Goal: Find specific page/section: Find specific page/section

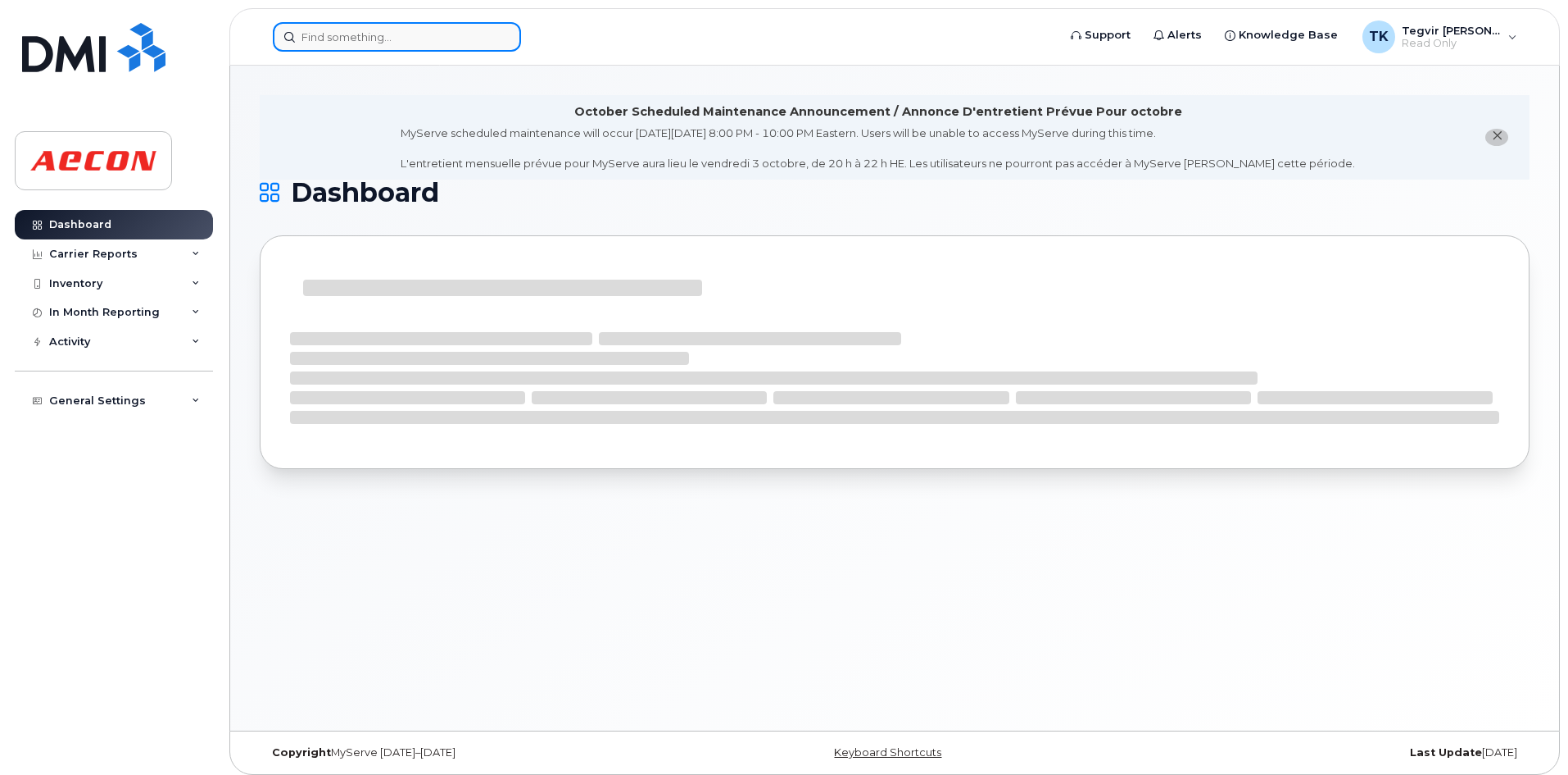
click at [338, 38] on input at bounding box center [397, 37] width 249 height 29
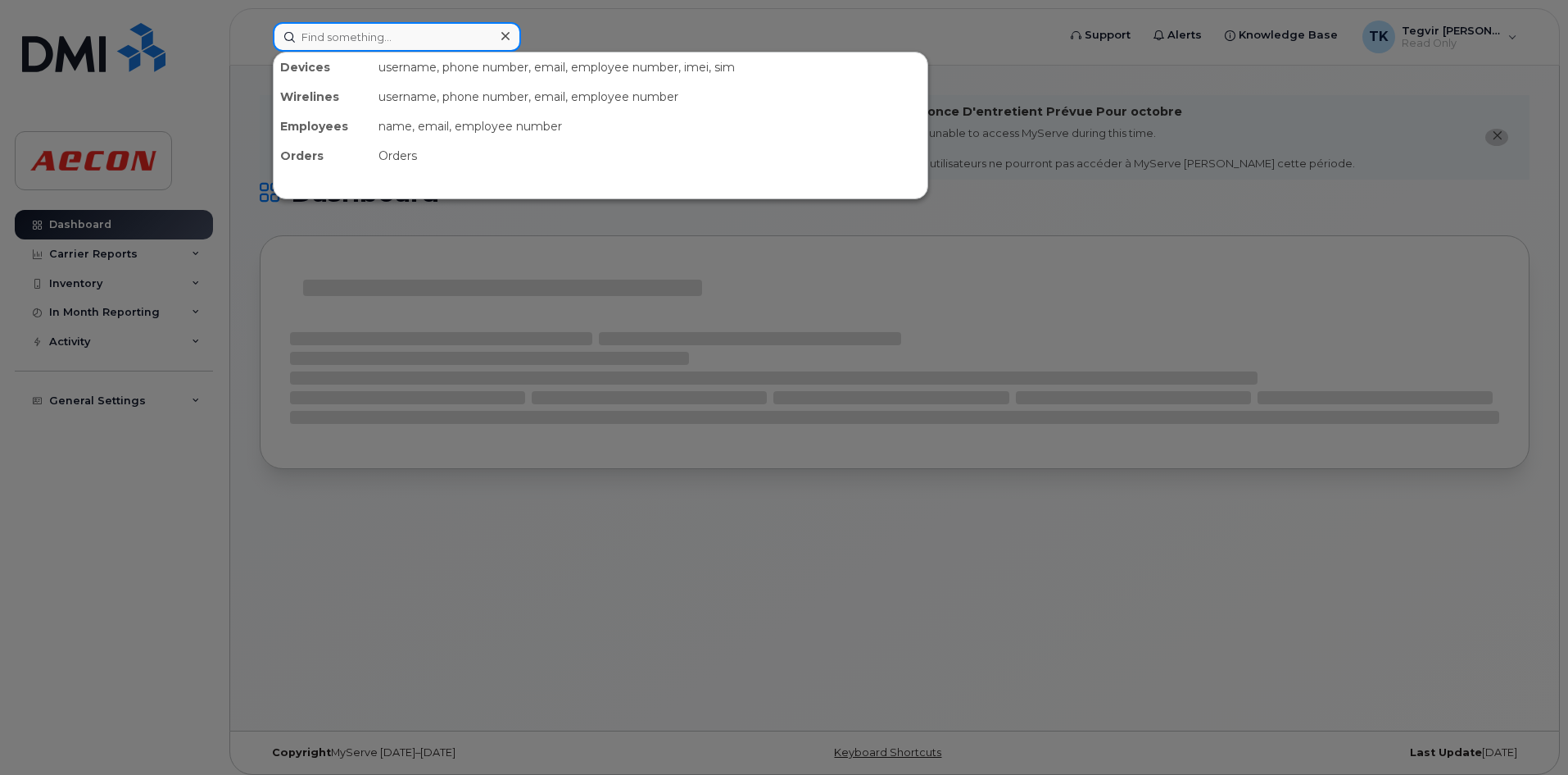
paste input "2369897186"
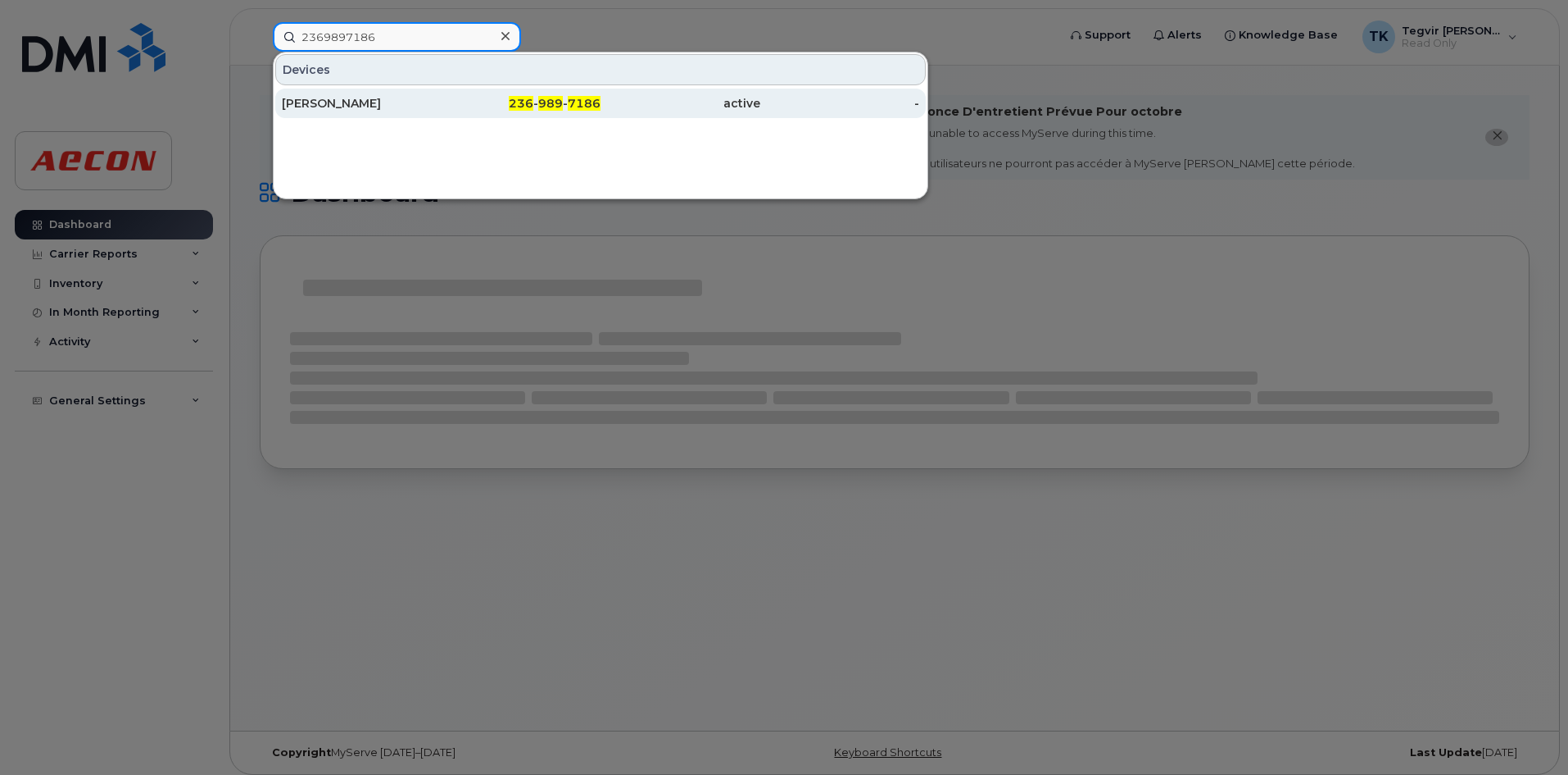
type input "2369897186"
click at [430, 112] on div "Coleton Rieta" at bounding box center [361, 103] width 160 height 29
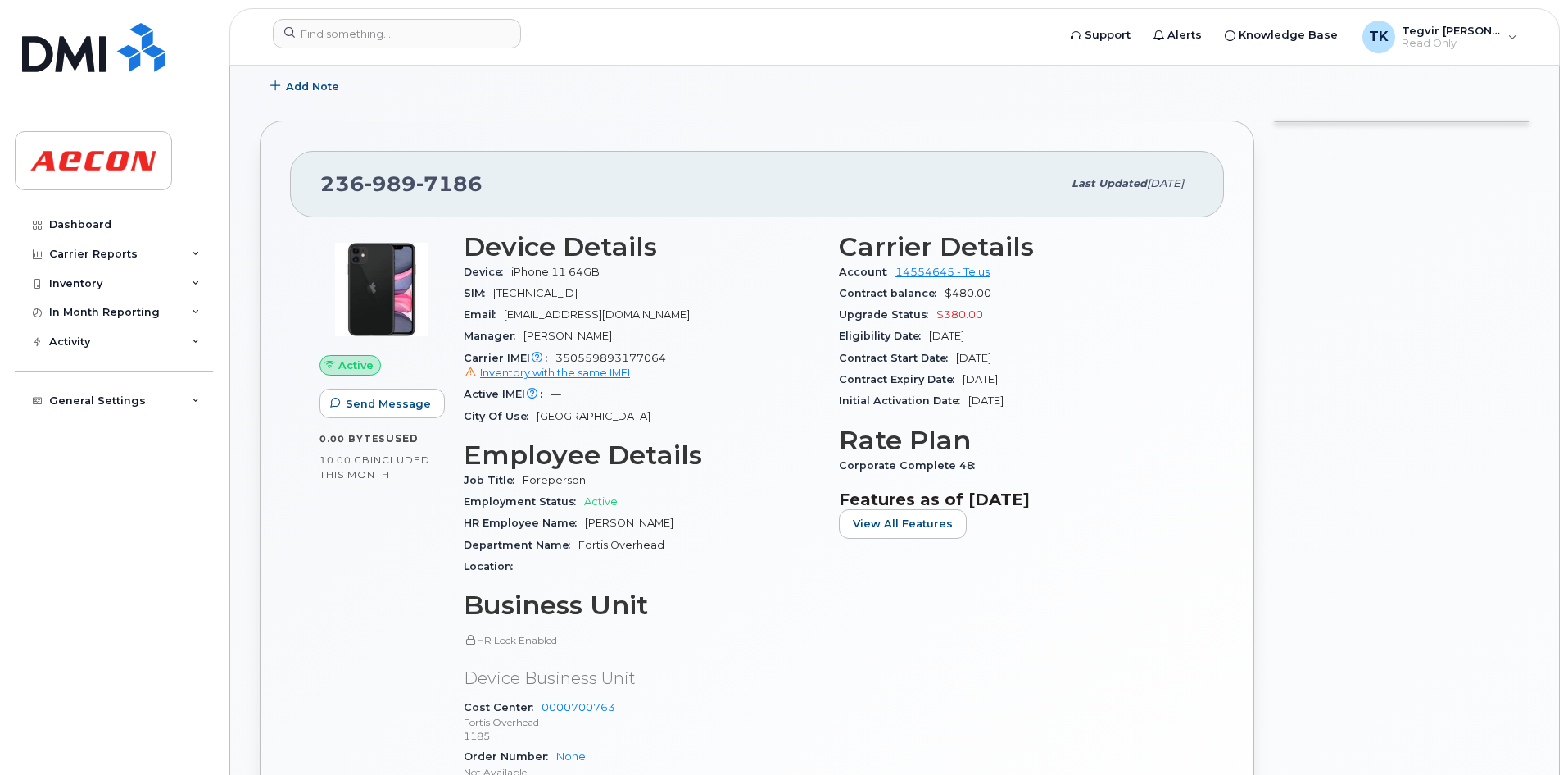
scroll to position [354, 0]
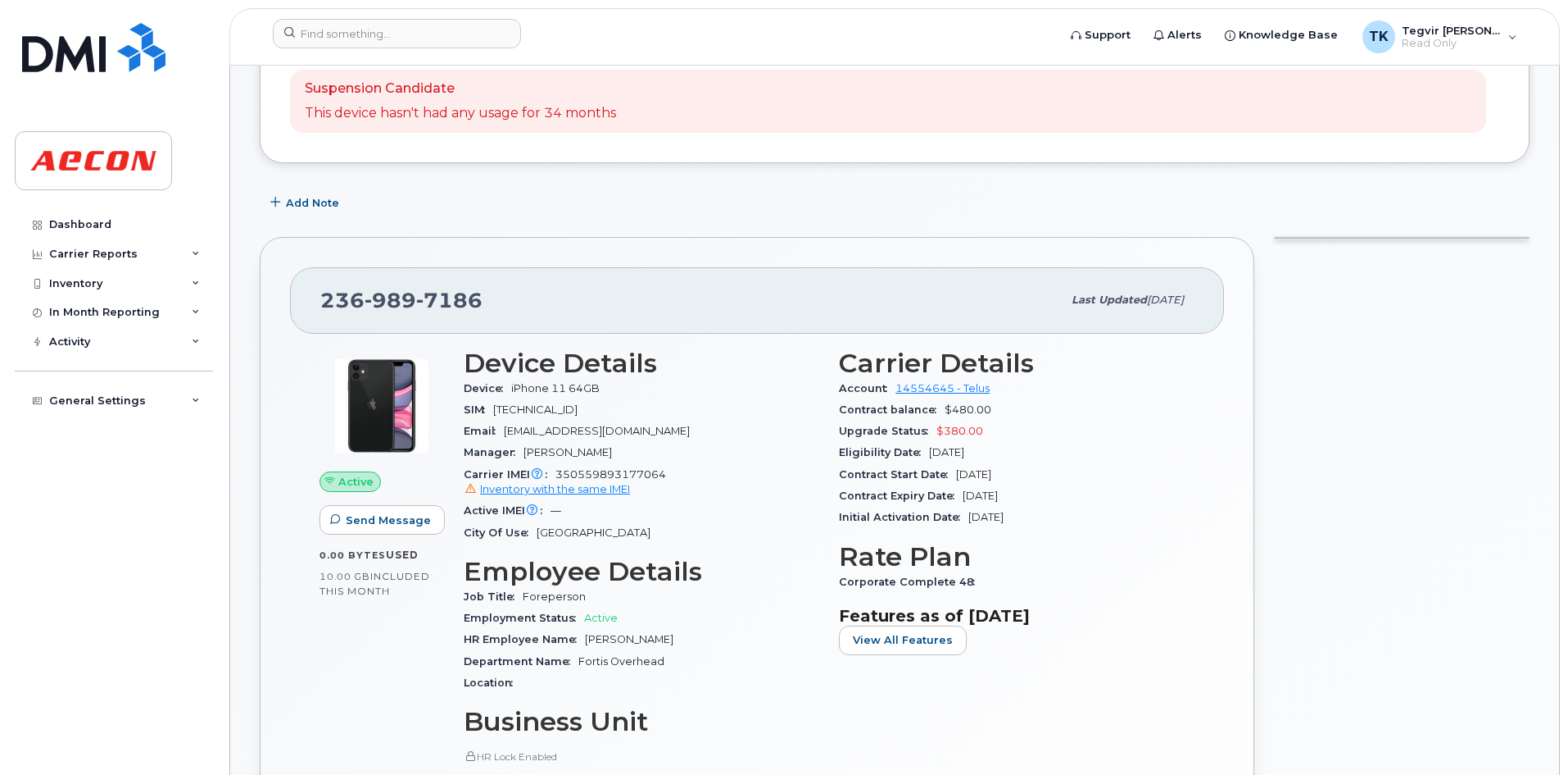
click at [715, 654] on div "Department Name Fortis Overhead" at bounding box center [642, 661] width 355 height 21
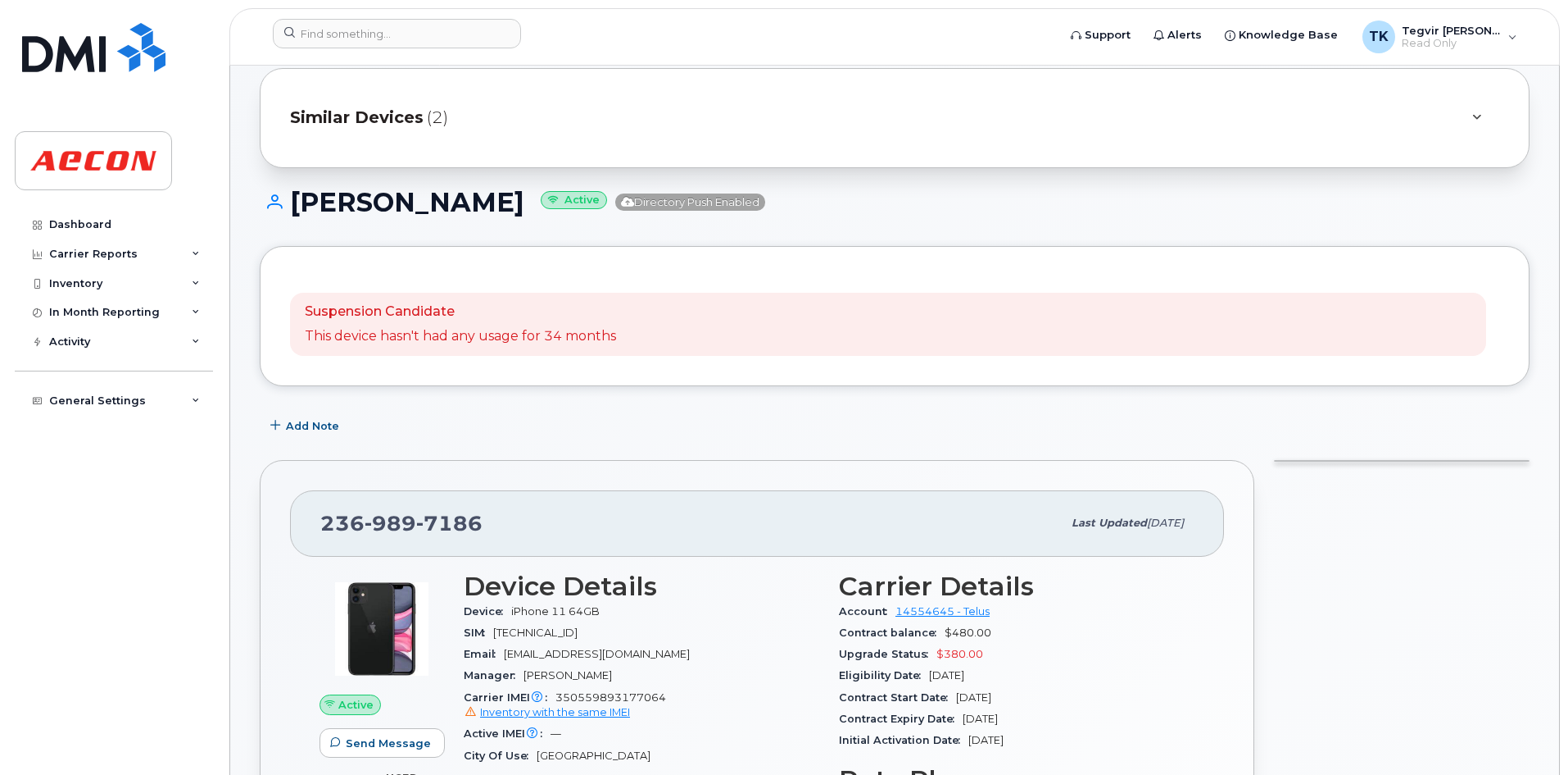
scroll to position [116, 0]
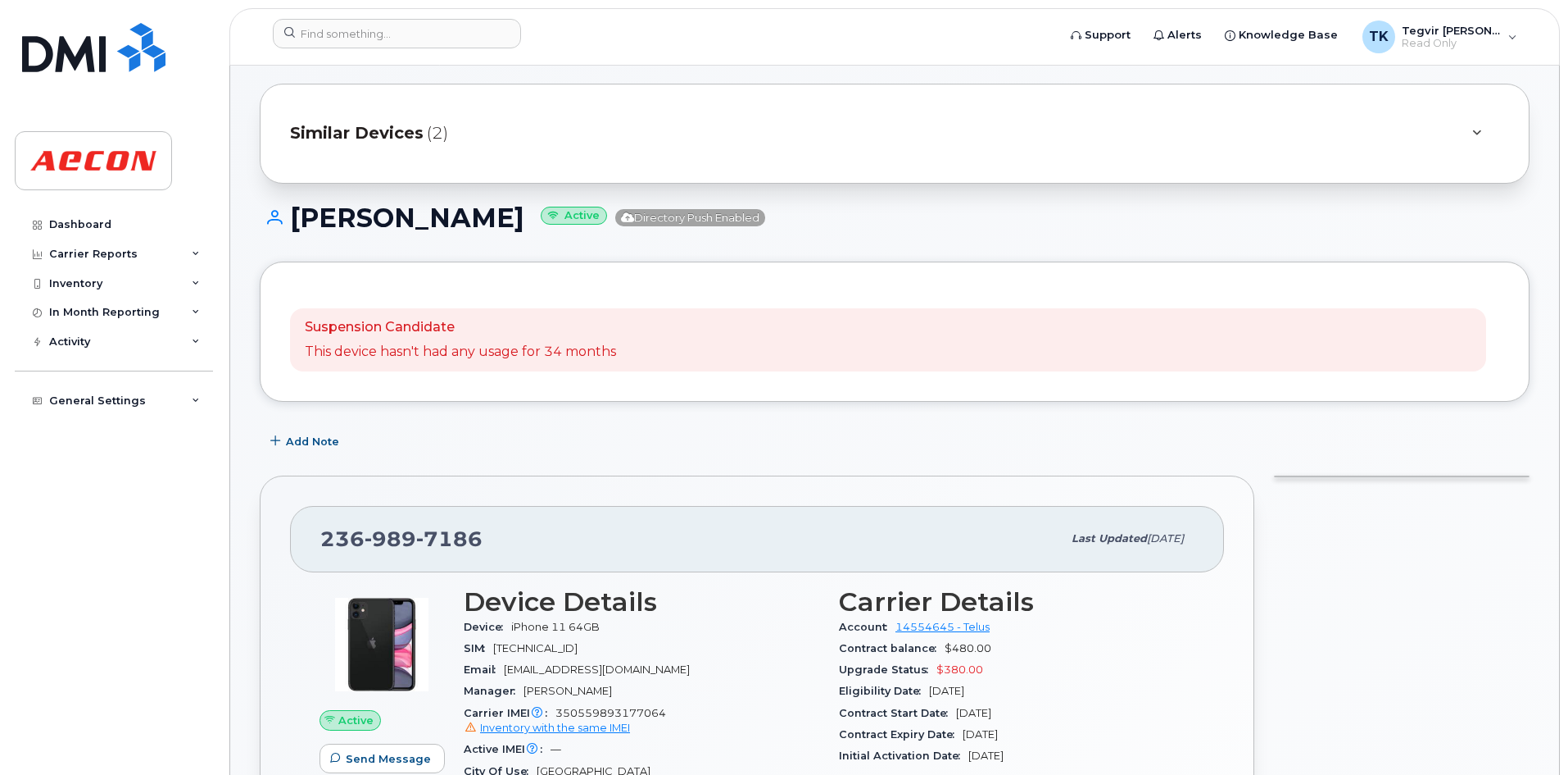
click at [755, 298] on div "Suspension Candidate This device hasn't had any usage for 34 months" at bounding box center [895, 331] width 1210 height 81
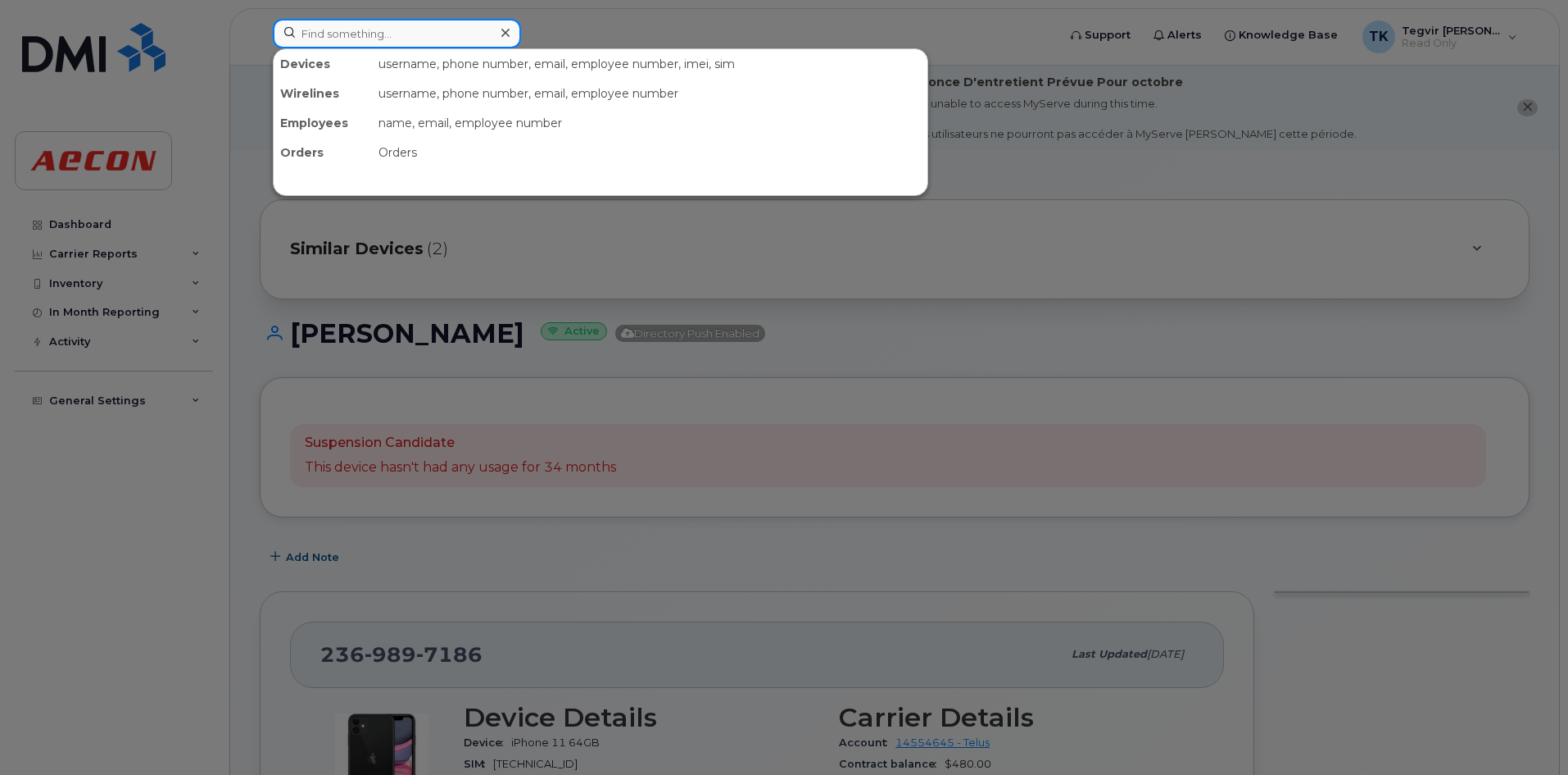
click at [407, 44] on input at bounding box center [397, 33] width 249 height 29
paste input "2369977044"
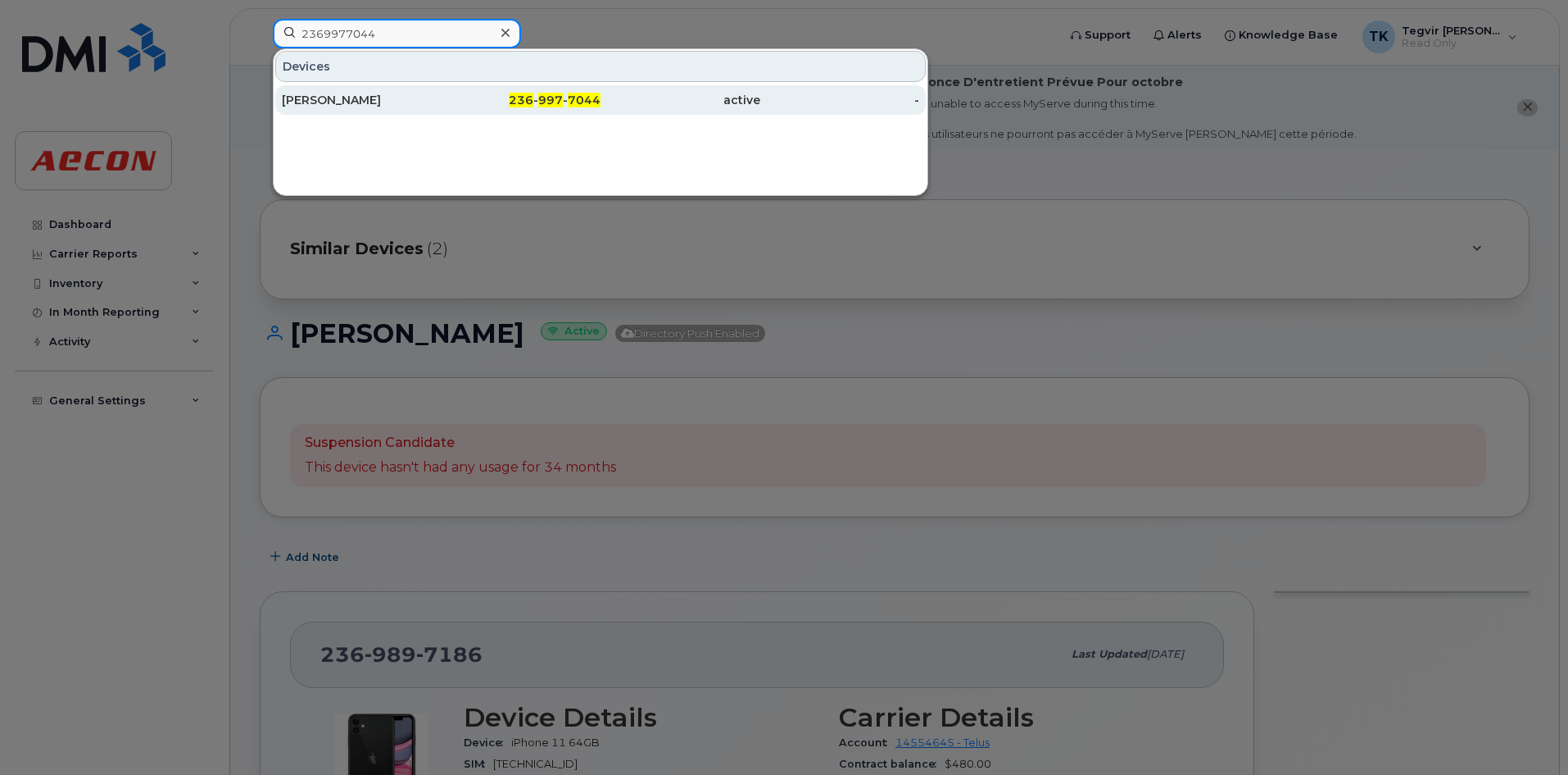
type input "2369977044"
click at [390, 91] on div "Casey Devink" at bounding box center [361, 100] width 160 height 29
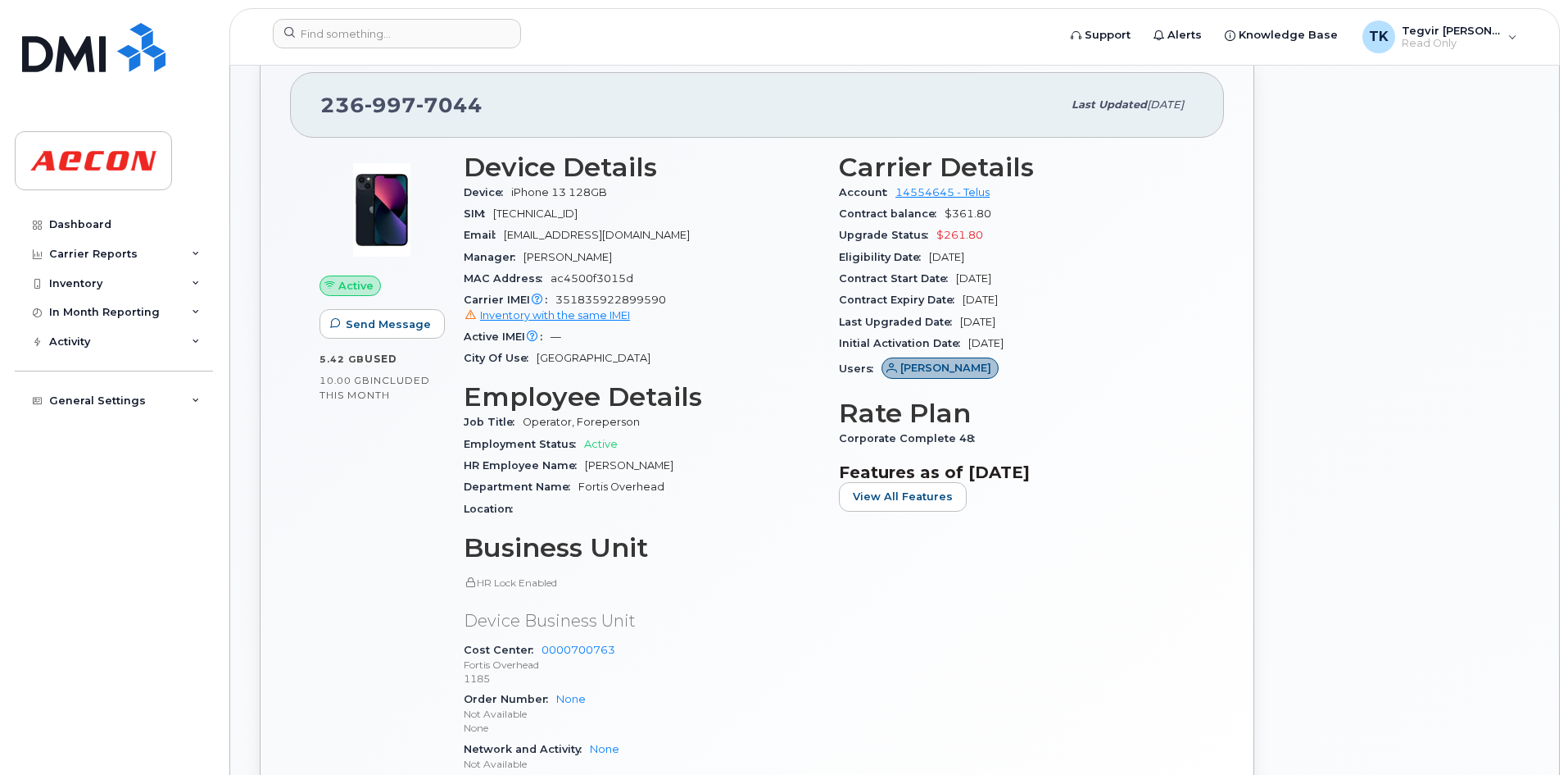
scroll to position [492, 0]
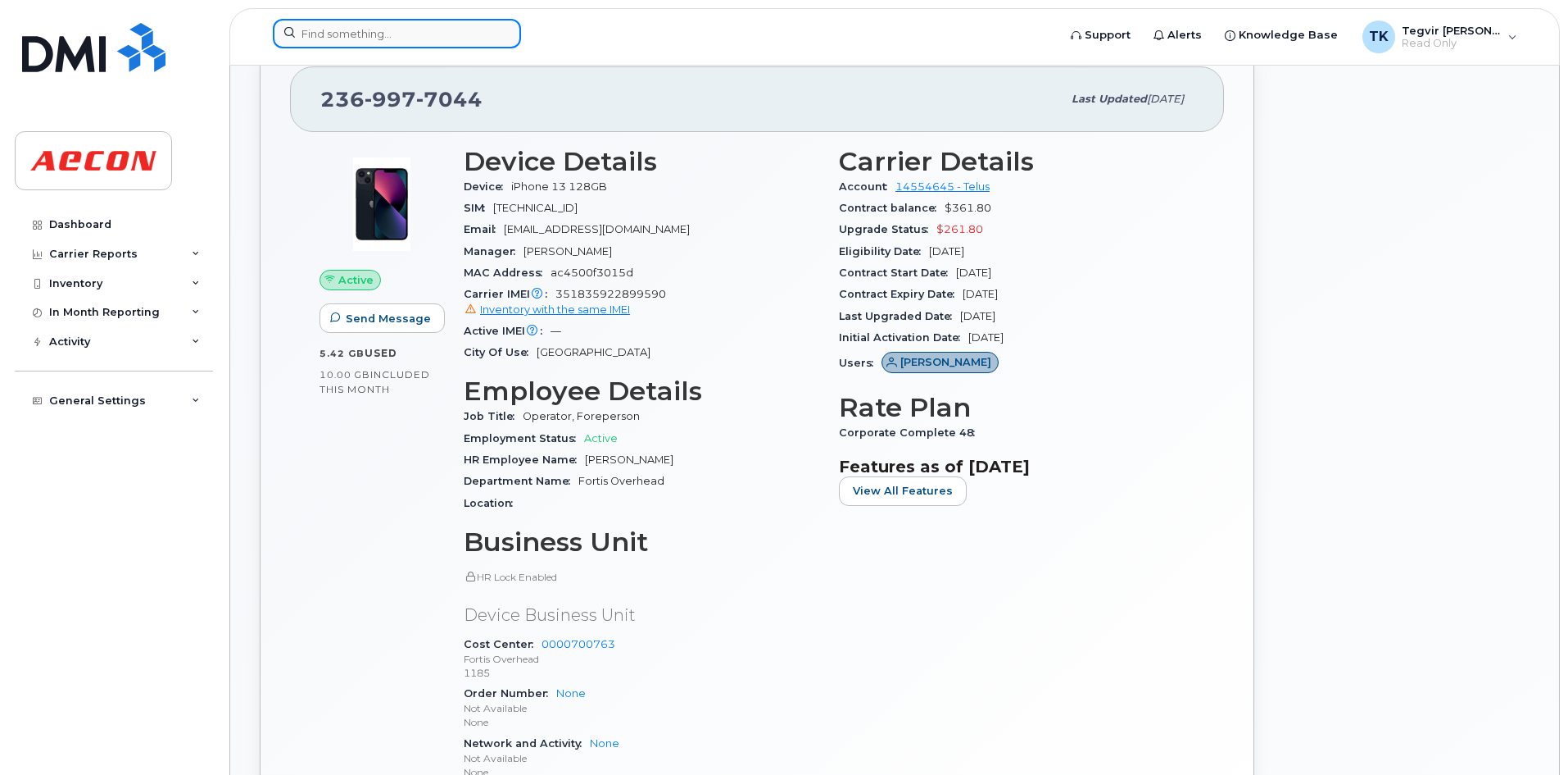
click at [384, 35] on input at bounding box center [397, 33] width 249 height 29
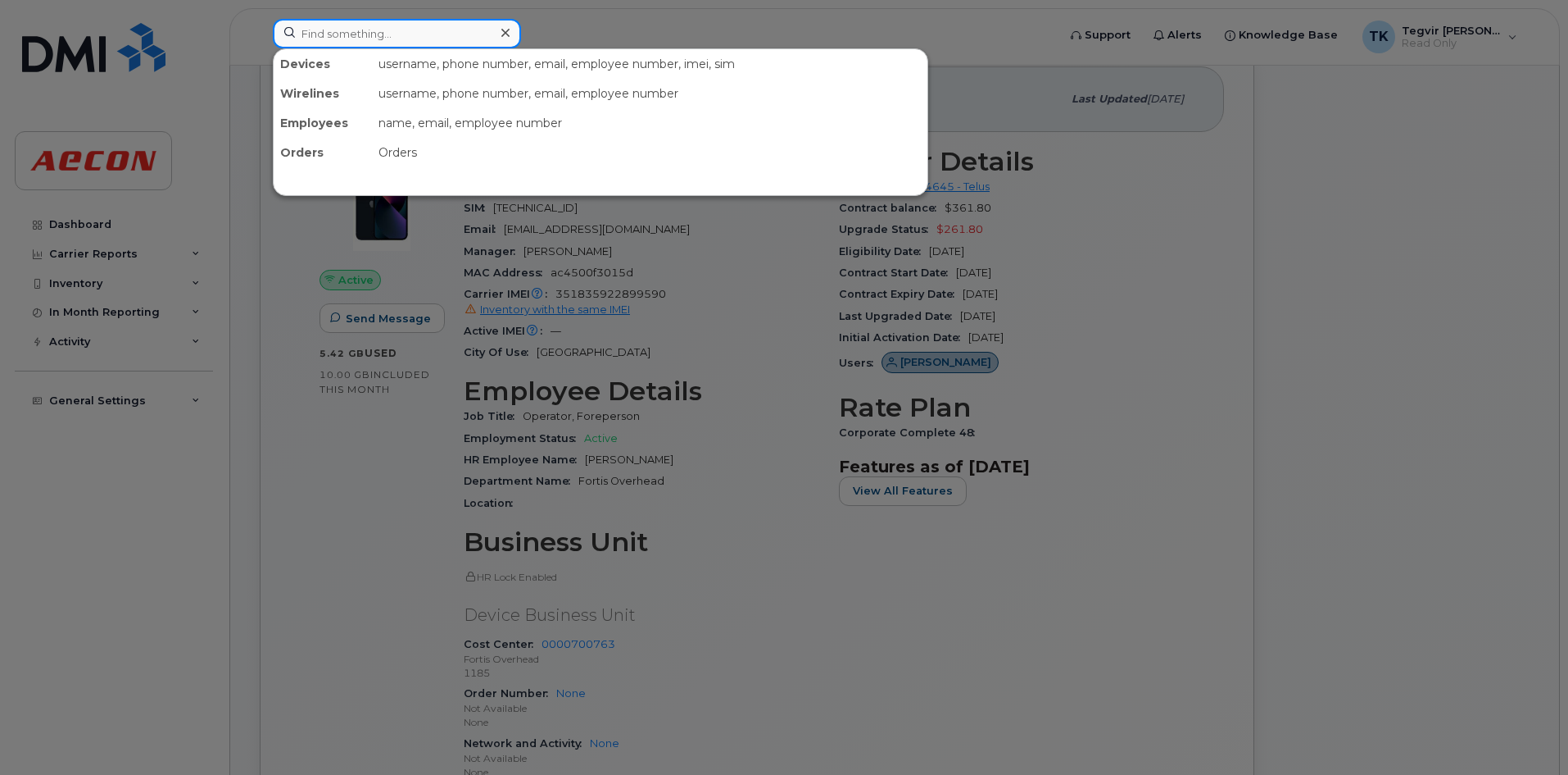
paste input "6729633205"
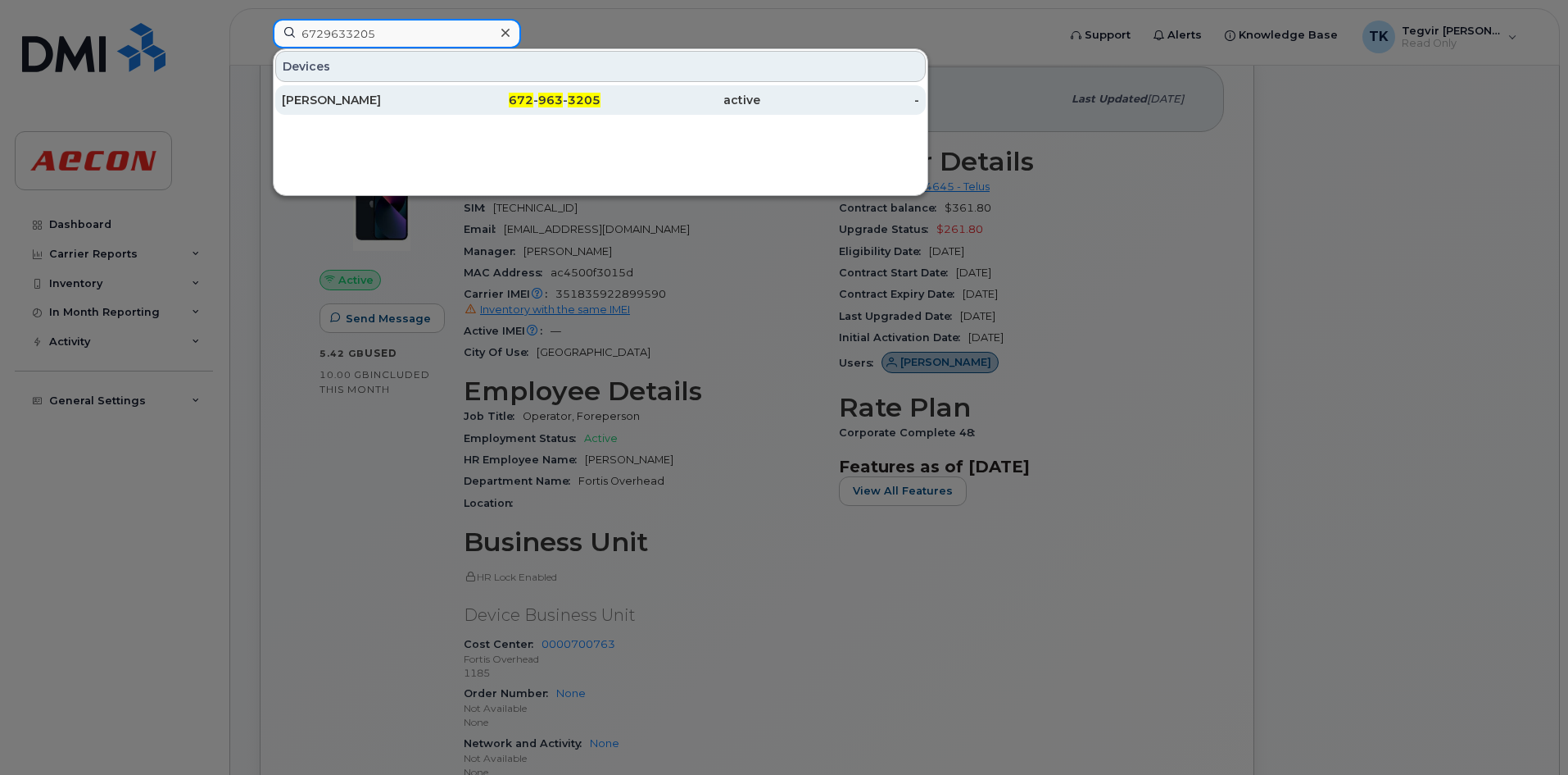
type input "6729633205"
click at [448, 98] on div "672 - 963 - 3205" at bounding box center [521, 100] width 160 height 17
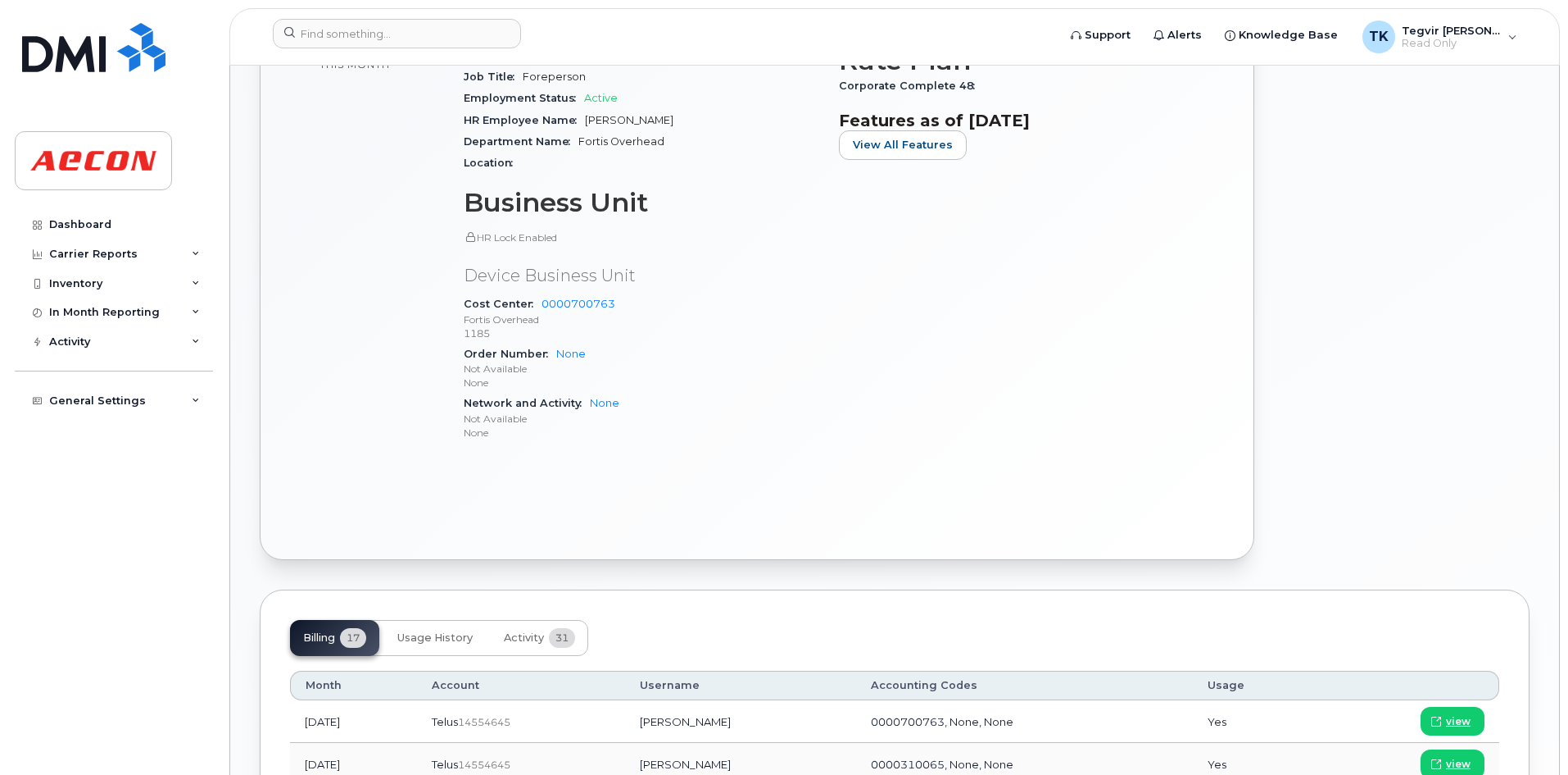
scroll to position [600, 0]
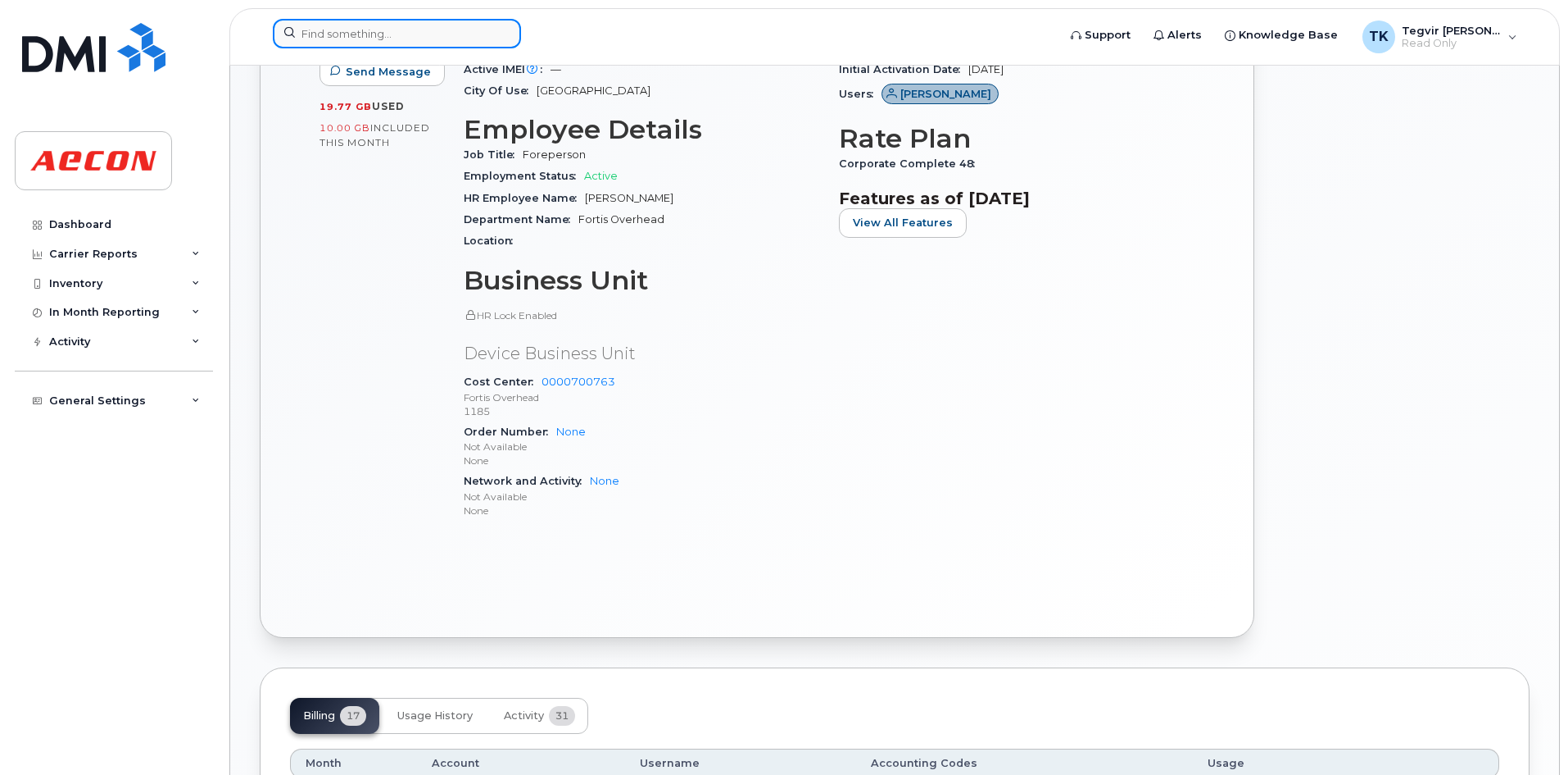
click at [359, 30] on input at bounding box center [397, 33] width 249 height 29
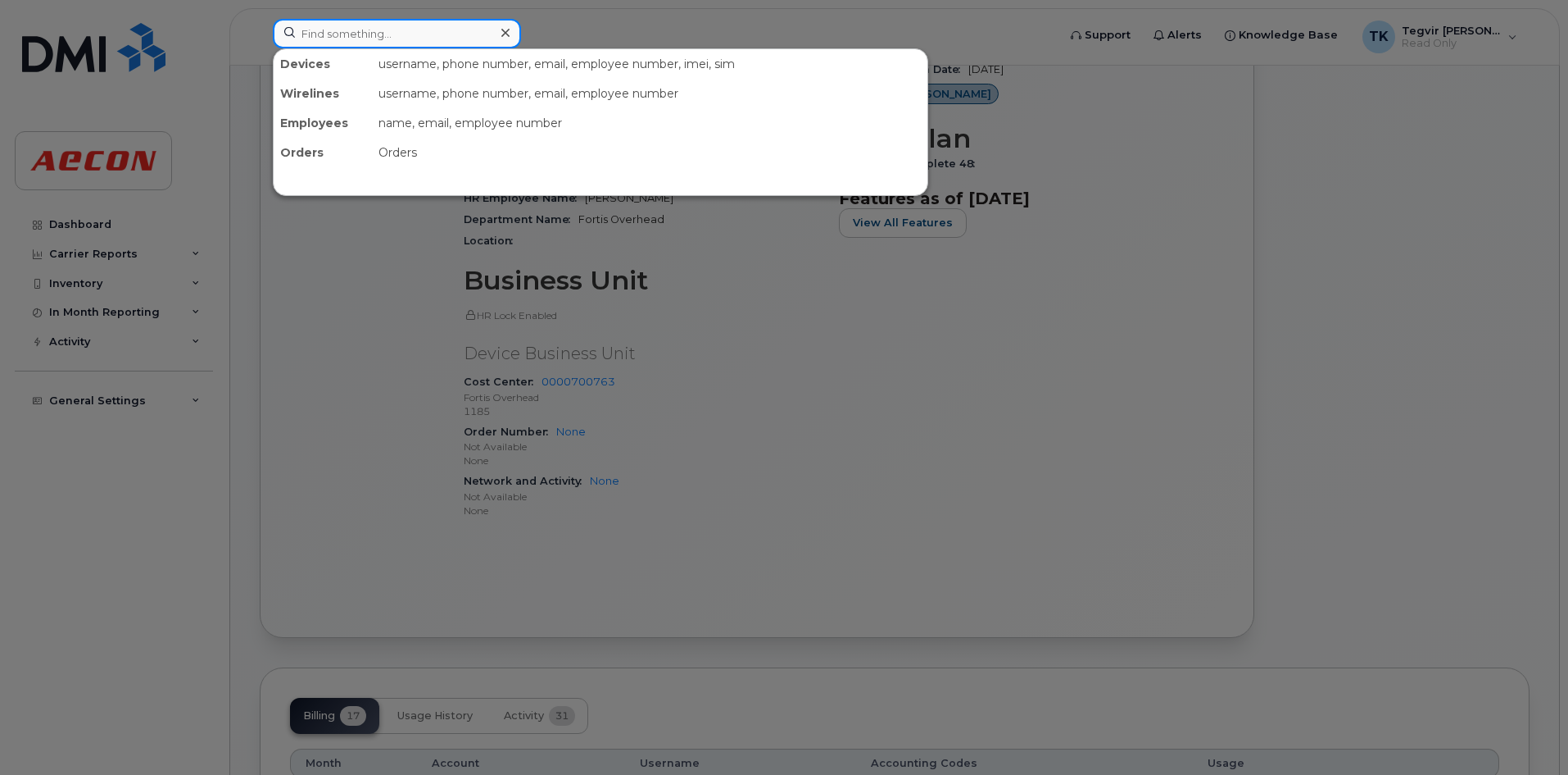
paste input "6729638623"
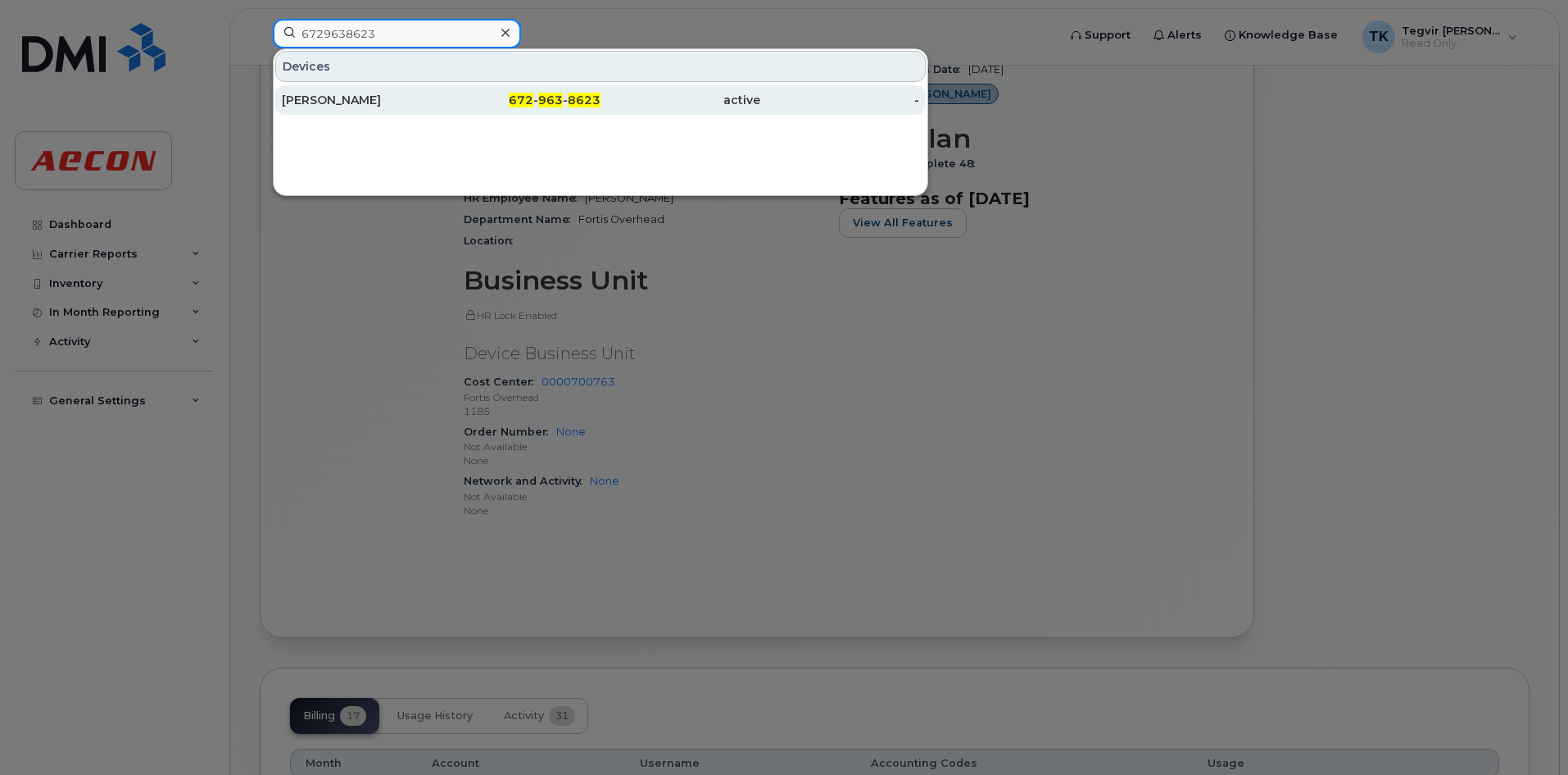
type input "6729638623"
click at [408, 100] on div "Andrew Kennedy" at bounding box center [361, 100] width 160 height 17
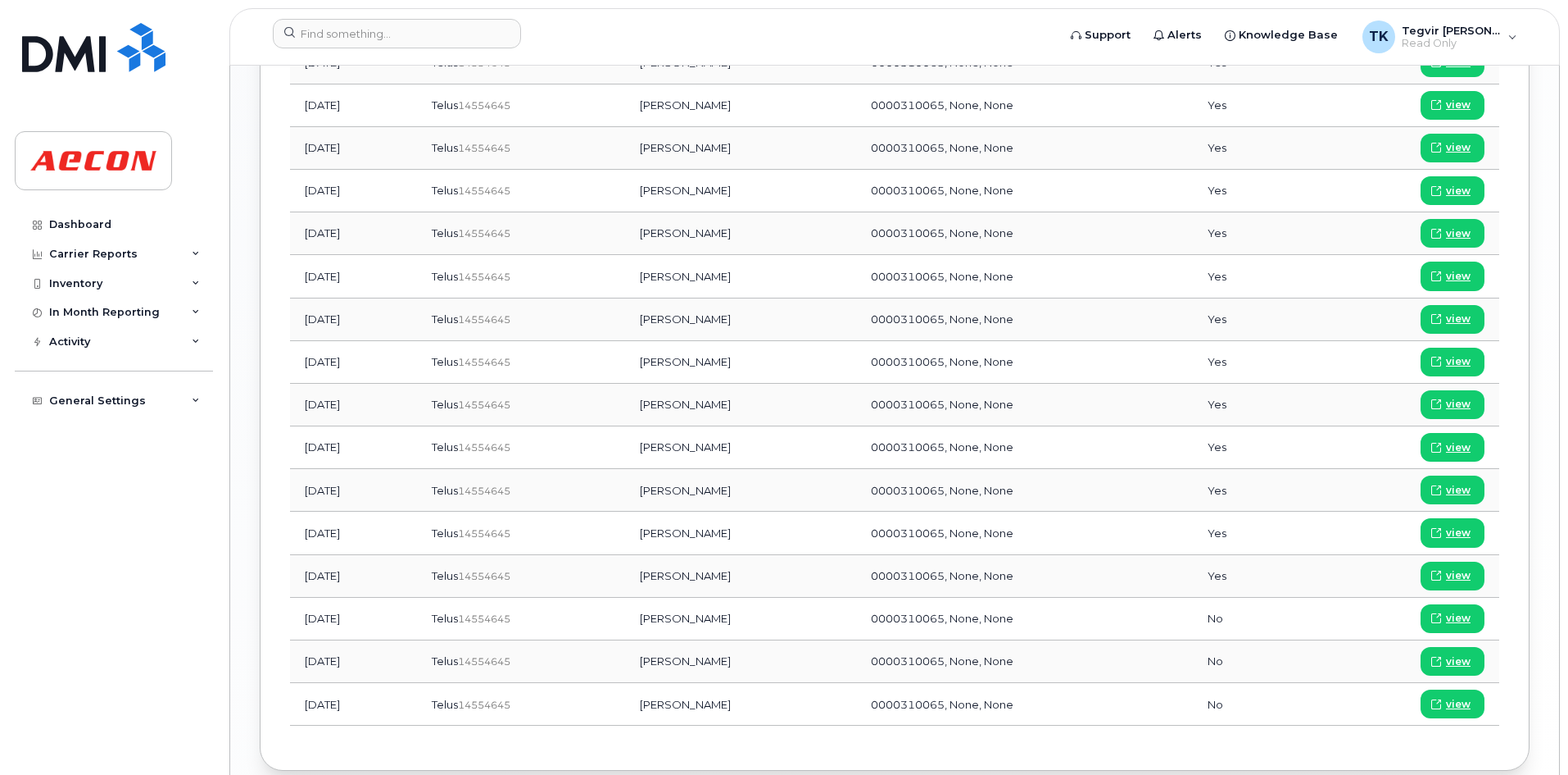
scroll to position [1396, 0]
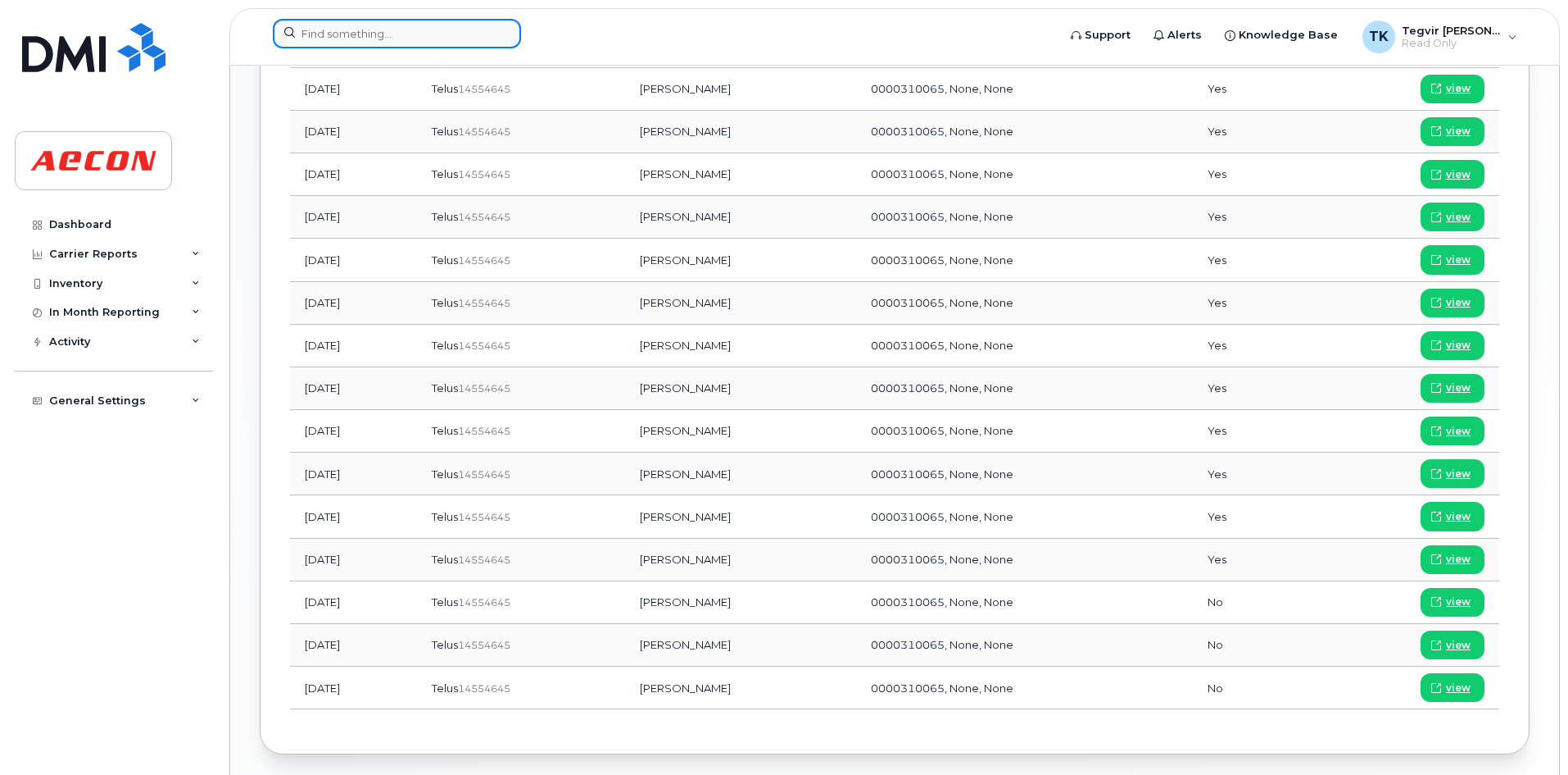
click at [413, 31] on input at bounding box center [397, 33] width 249 height 29
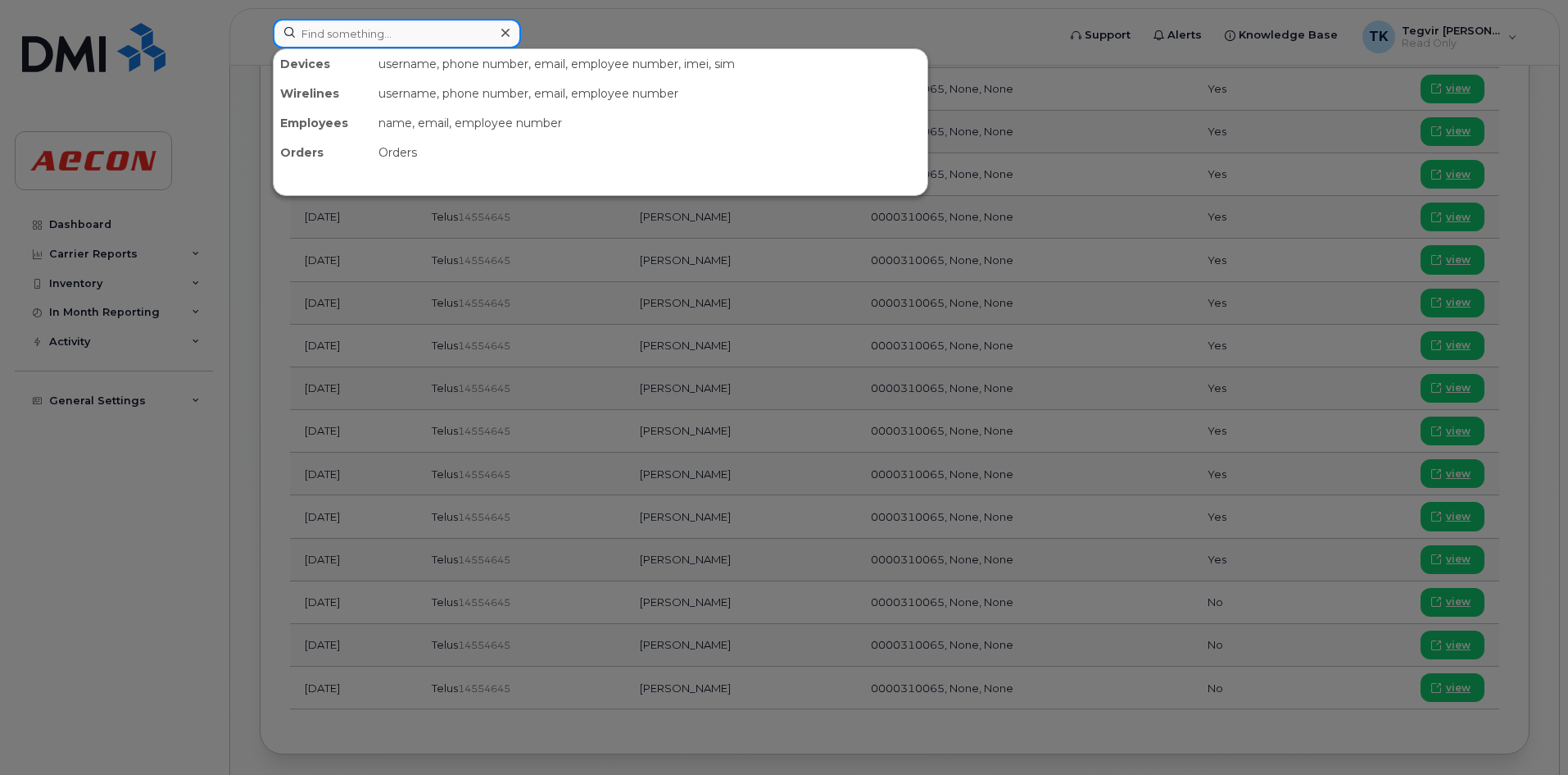
paste input "6729680259"
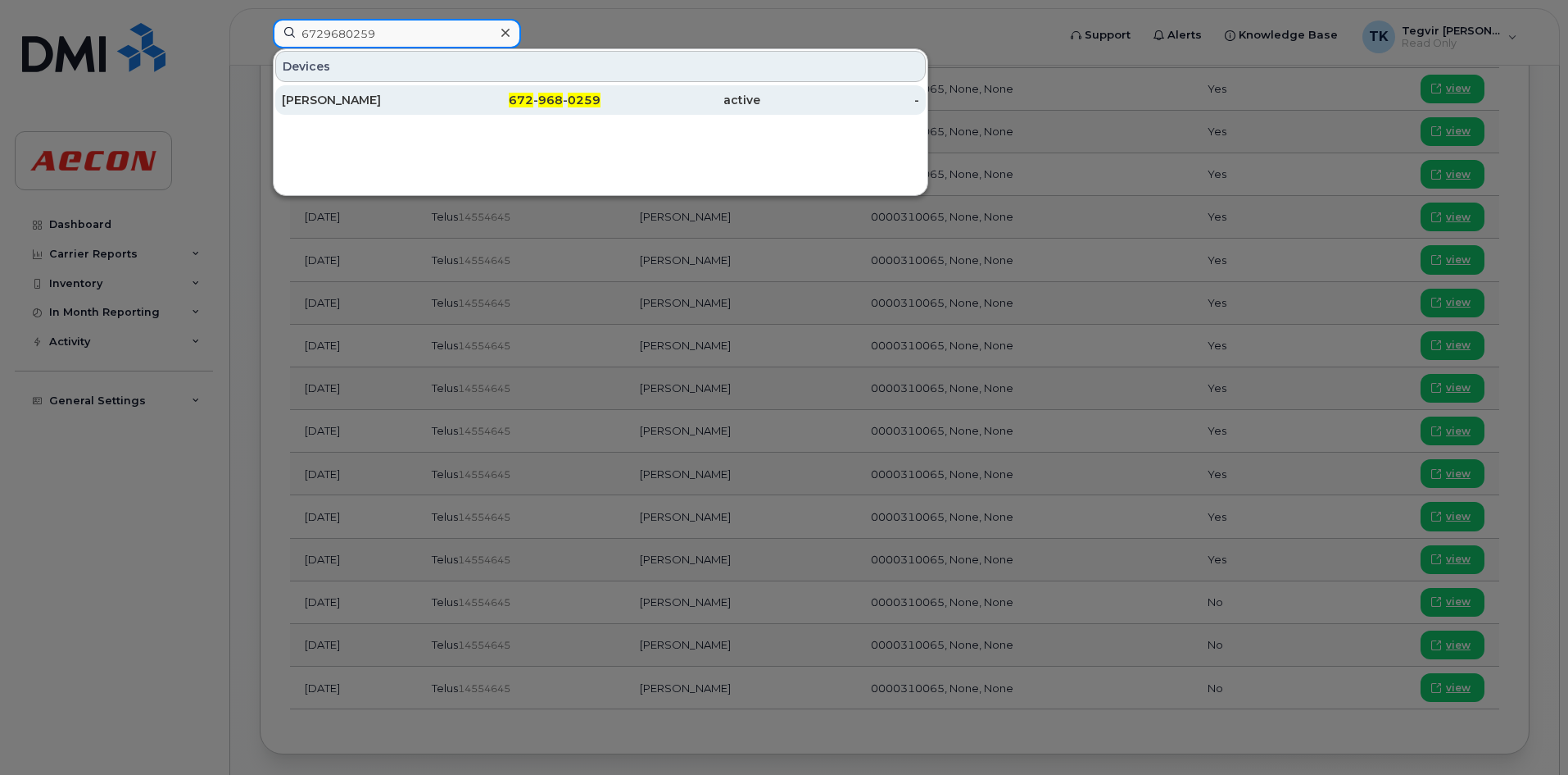
type input "6729680259"
click at [426, 100] on div "[PERSON_NAME]" at bounding box center [361, 100] width 160 height 17
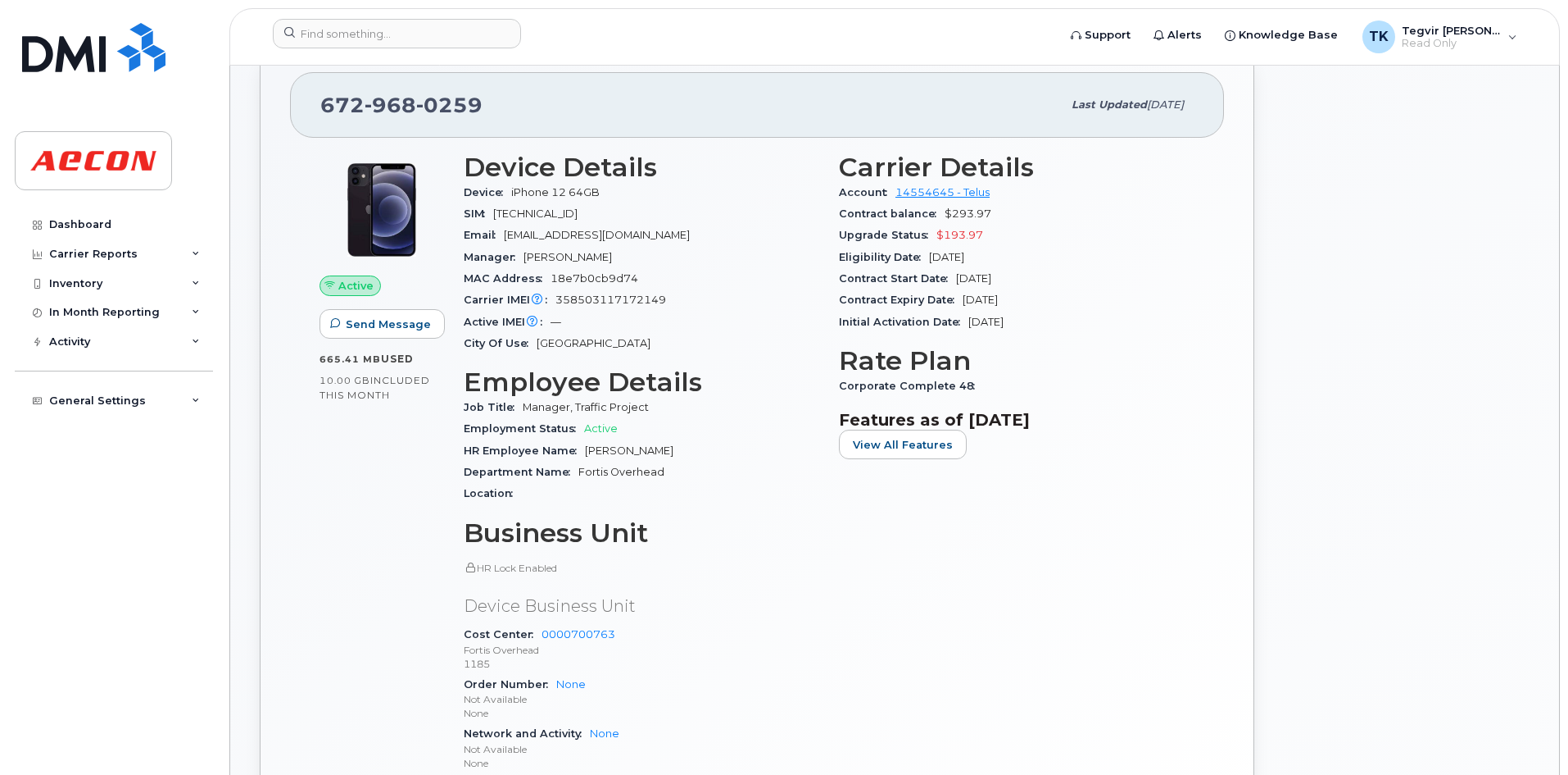
scroll to position [379, 0]
